Goal: Transaction & Acquisition: Purchase product/service

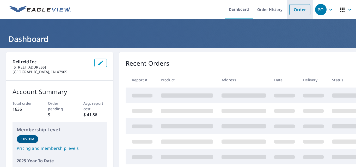
click at [295, 9] on link "Order" at bounding box center [299, 9] width 21 height 11
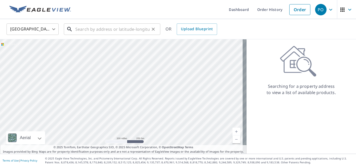
click at [79, 31] on input "text" at bounding box center [112, 29] width 74 height 15
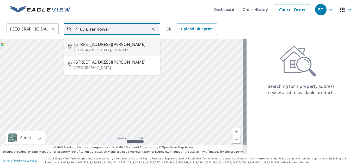
click at [95, 47] on span "[STREET_ADDRESS][PERSON_NAME]" at bounding box center [115, 44] width 82 height 6
type input "[STREET_ADDRESS][PERSON_NAME]"
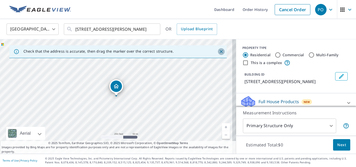
click at [220, 50] on icon "Close" at bounding box center [221, 51] width 3 height 3
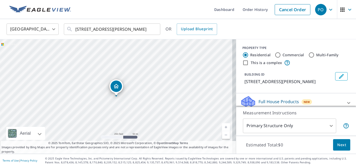
click at [222, 127] on link "Current Level 17, Zoom In" at bounding box center [226, 127] width 8 height 8
click at [222, 127] on link "Current Level 18, Zoom In" at bounding box center [226, 127] width 8 height 8
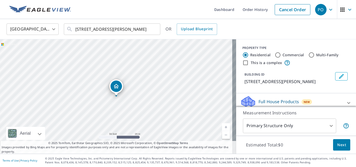
click at [222, 127] on link "Current Level 19, Zoom In" at bounding box center [226, 127] width 8 height 8
drag, startPoint x: 115, startPoint y: 87, endPoint x: 116, endPoint y: 90, distance: 2.8
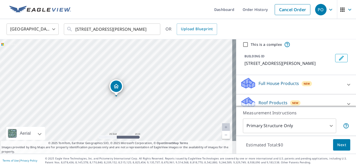
scroll to position [26, 0]
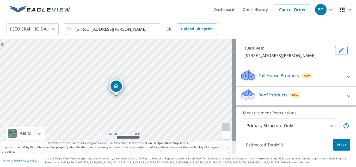
click at [271, 94] on p "Roof Products" at bounding box center [272, 95] width 29 height 6
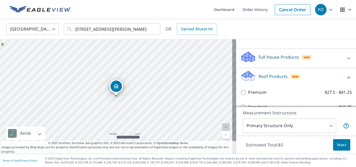
scroll to position [52, 0]
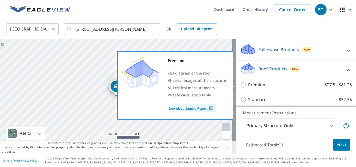
click at [265, 84] on label "Premium $27.5 - $81.25" at bounding box center [300, 85] width 104 height 7
click at [248, 84] on input "Premium $27.5 - $81.25" at bounding box center [244, 85] width 8 height 6
checkbox input "true"
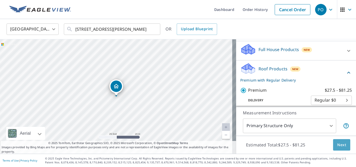
click at [338, 146] on span "Next" at bounding box center [341, 145] width 9 height 7
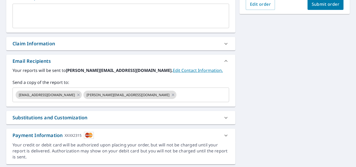
scroll to position [156, 0]
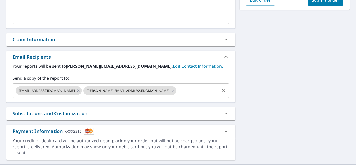
click at [177, 92] on input "text" at bounding box center [197, 91] width 41 height 10
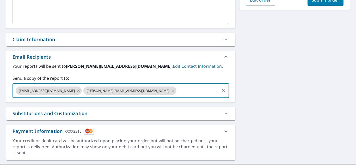
type input "[PERSON_NAME][EMAIL_ADDRESS][DOMAIN_NAME]"
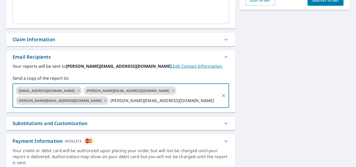
scroll to position [0, 40]
type input "[PERSON_NAME][EMAIL_ADDRESS][DOMAIN_NAME]"
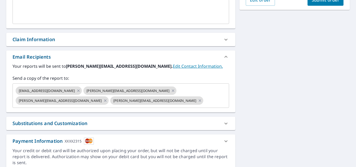
scroll to position [0, 0]
click at [226, 64] on label "Your reports will be sent to [PERSON_NAME][EMAIL_ADDRESS][DOMAIN_NAME]. Edit Co…" at bounding box center [121, 66] width 216 height 6
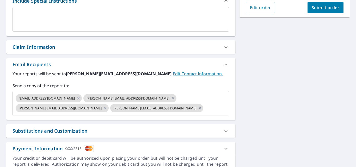
scroll to position [73, 0]
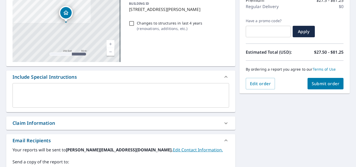
click at [313, 82] on span "Submit order" at bounding box center [325, 84] width 28 height 6
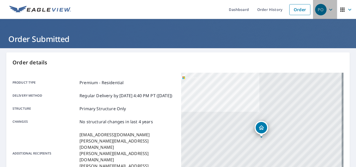
click at [327, 10] on icon "button" at bounding box center [330, 10] width 6 height 6
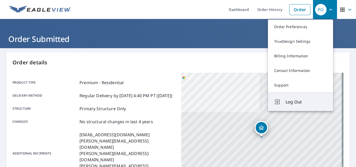
click at [303, 100] on span "Log Out" at bounding box center [305, 102] width 41 height 6
